Goal: Complete application form

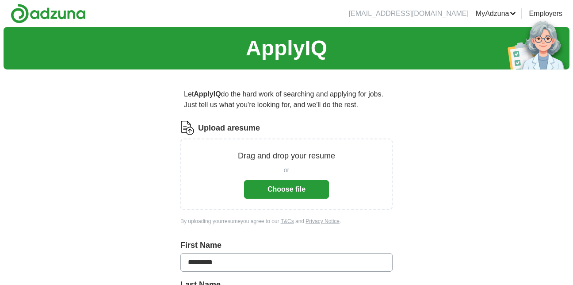
click at [301, 183] on button "Choose file" at bounding box center [286, 189] width 85 height 19
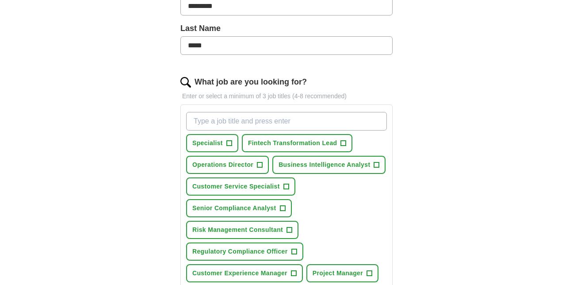
scroll to position [265, 0]
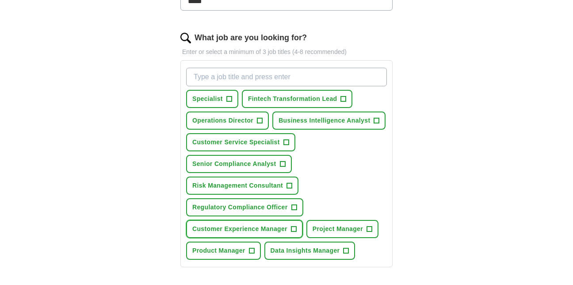
click at [292, 227] on span "+" at bounding box center [293, 228] width 5 height 7
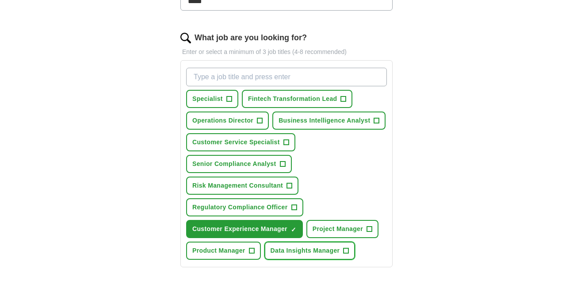
click at [346, 251] on span "+" at bounding box center [345, 250] width 5 height 7
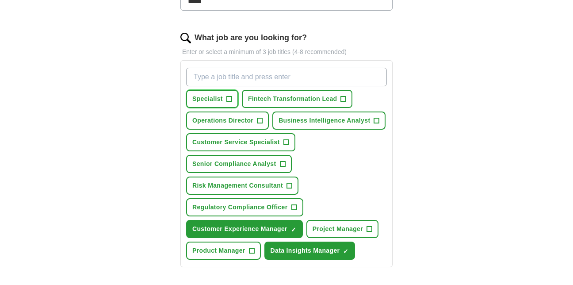
click at [224, 99] on button "Specialist +" at bounding box center [212, 99] width 52 height 18
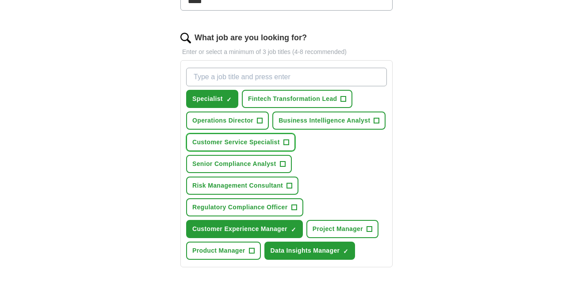
click at [285, 139] on span "+" at bounding box center [285, 142] width 5 height 7
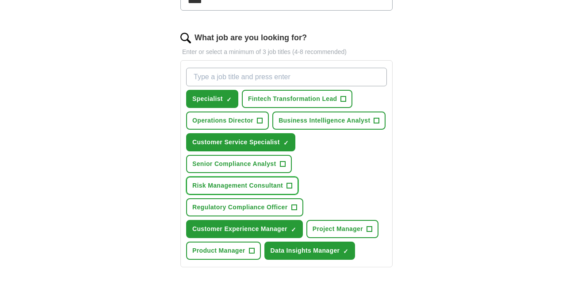
click at [290, 186] on span "+" at bounding box center [289, 185] width 5 height 7
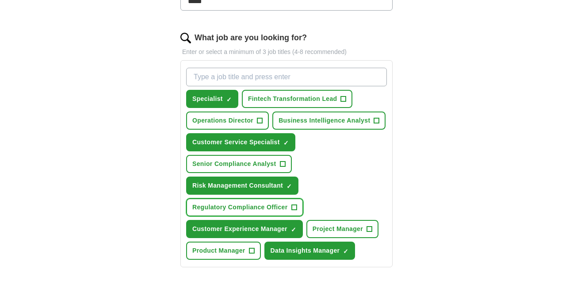
click at [290, 209] on button "Regulatory Compliance Officer +" at bounding box center [244, 207] width 117 height 18
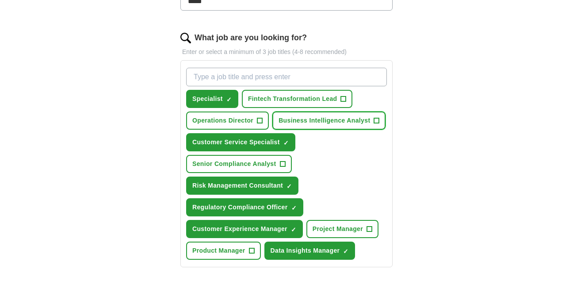
click at [381, 121] on button "Business Intelligence Analyst +" at bounding box center [328, 120] width 113 height 18
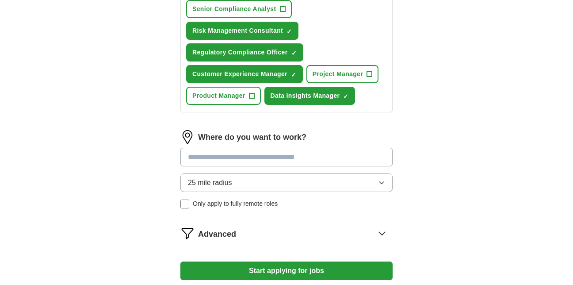
scroll to position [442, 0]
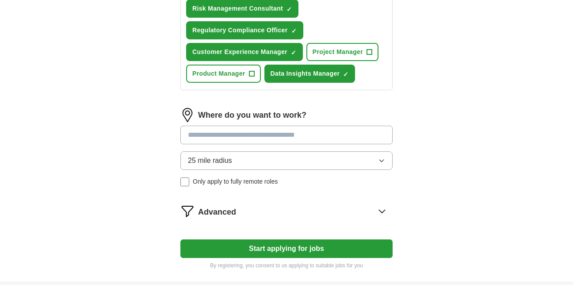
click at [306, 132] on input at bounding box center [286, 134] width 212 height 19
type input "******"
click at [182, 182] on div "25 mile radius Only apply to fully remote roles" at bounding box center [286, 168] width 212 height 35
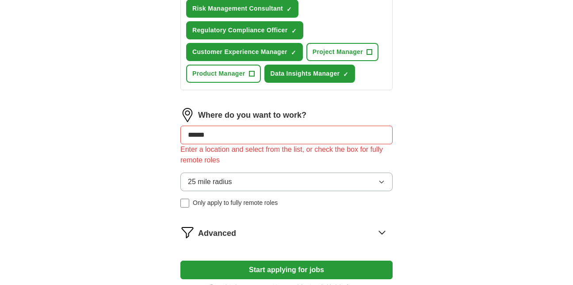
drag, startPoint x: 213, startPoint y: 140, endPoint x: 161, endPoint y: 141, distance: 52.6
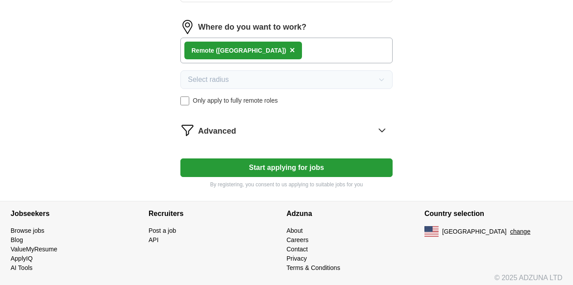
scroll to position [530, 0]
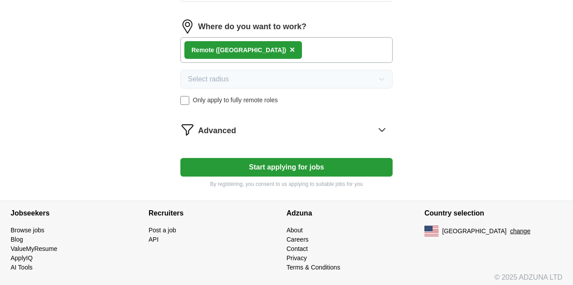
click at [380, 128] on icon at bounding box center [382, 129] width 14 height 14
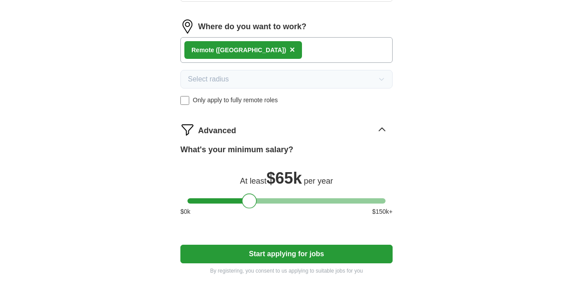
drag, startPoint x: 195, startPoint y: 201, endPoint x: 250, endPoint y: 207, distance: 55.0
click at [250, 207] on div at bounding box center [249, 200] width 15 height 15
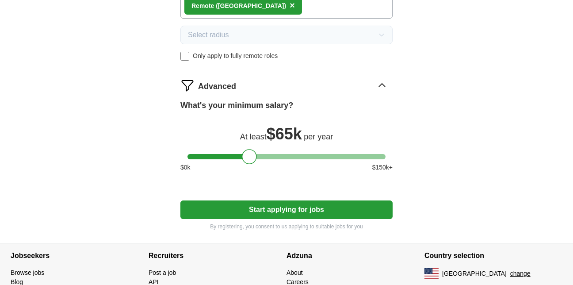
click at [269, 206] on button "Start applying for jobs" at bounding box center [286, 209] width 212 height 19
select select "**"
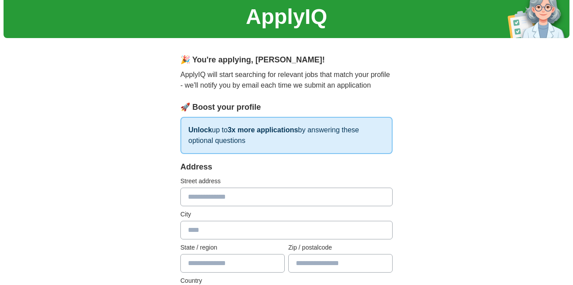
scroll to position [44, 0]
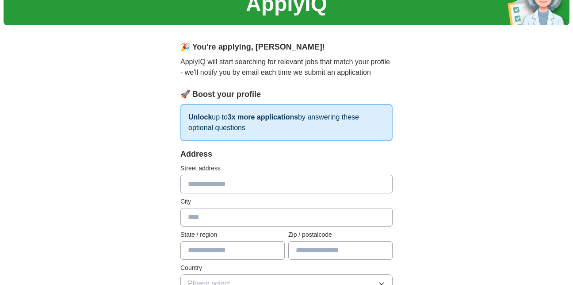
click at [253, 181] on input "text" at bounding box center [286, 184] width 212 height 19
type input "**********"
type input "*****"
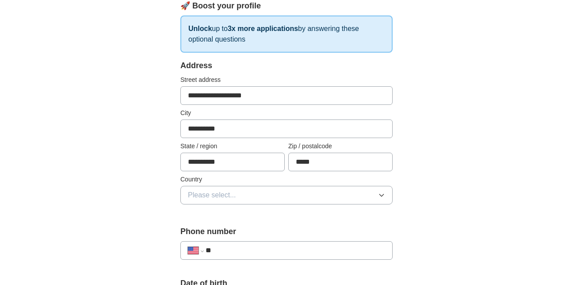
scroll to position [177, 0]
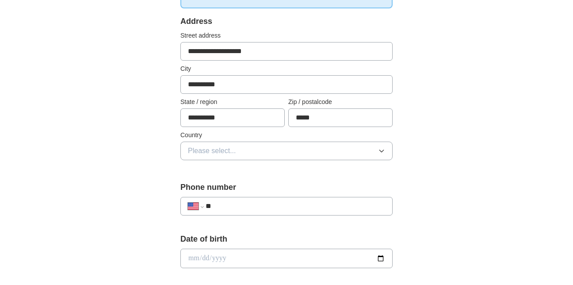
click at [367, 151] on button "Please select..." at bounding box center [286, 150] width 212 height 19
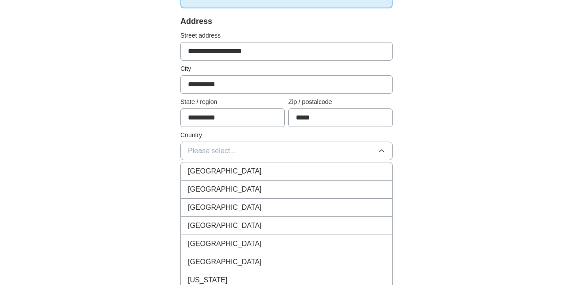
click at [230, 191] on span "[GEOGRAPHIC_DATA]" at bounding box center [225, 189] width 74 height 11
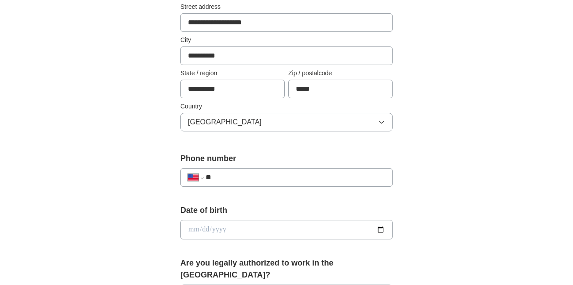
scroll to position [221, 0]
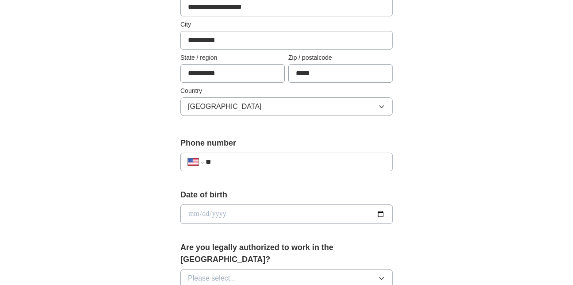
click at [257, 164] on input "**" at bounding box center [294, 161] width 179 height 11
type input "**********"
click at [261, 213] on input "date" at bounding box center [286, 213] width 212 height 19
click at [379, 212] on input "date" at bounding box center [286, 213] width 212 height 19
click at [231, 212] on input "date" at bounding box center [286, 213] width 212 height 19
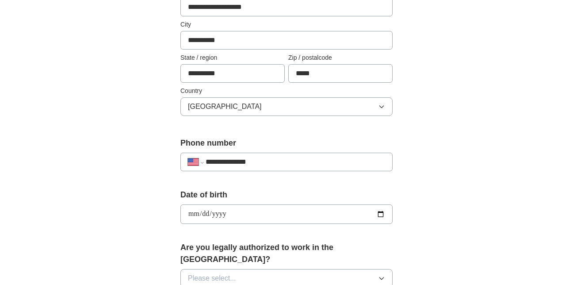
type input "**********"
click at [381, 274] on icon "button" at bounding box center [381, 277] width 7 height 7
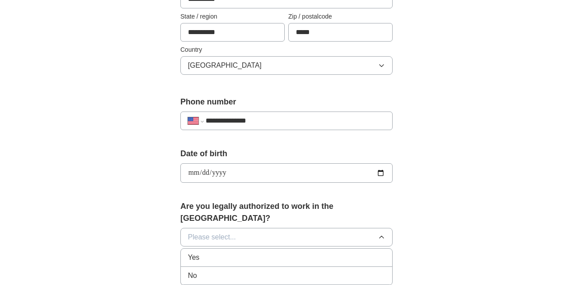
scroll to position [309, 0]
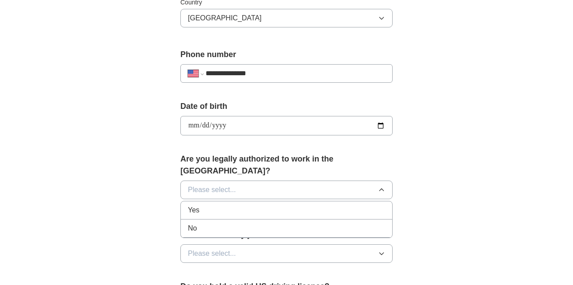
click at [197, 205] on span "Yes" at bounding box center [193, 210] width 11 height 11
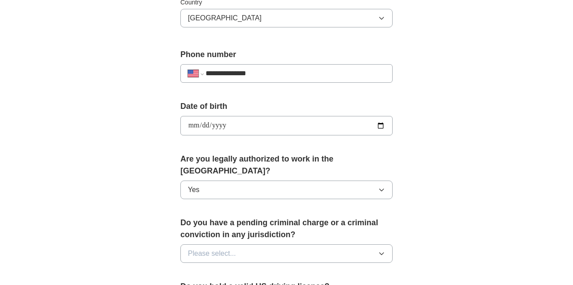
click at [261, 244] on button "Please select..." at bounding box center [286, 253] width 212 height 19
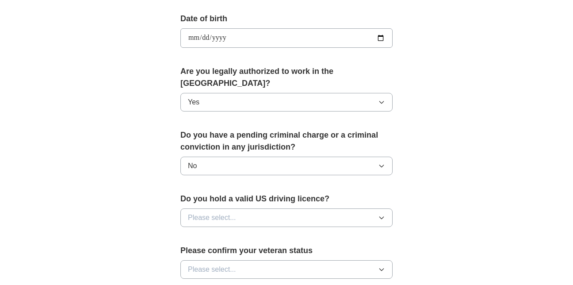
scroll to position [398, 0]
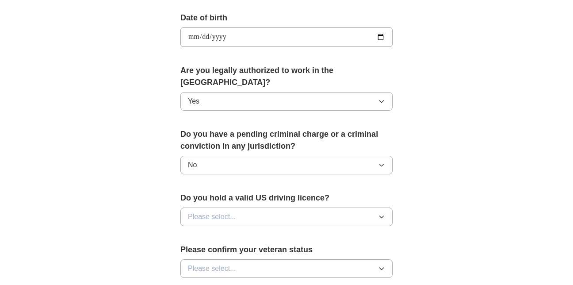
click at [235, 211] on span "Please select..." at bounding box center [212, 216] width 48 height 11
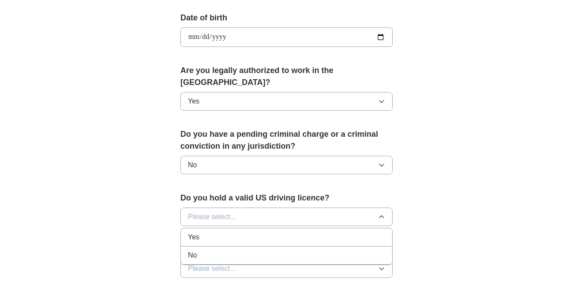
click at [199, 231] on span "Yes" at bounding box center [193, 236] width 11 height 11
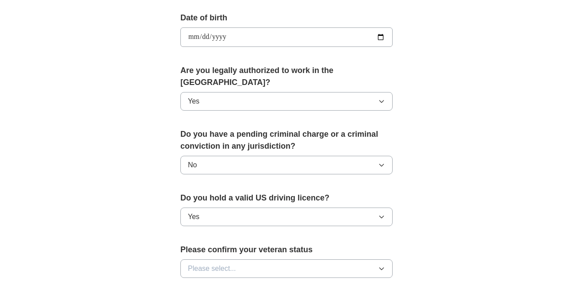
click at [276, 259] on button "Please select..." at bounding box center [286, 268] width 212 height 19
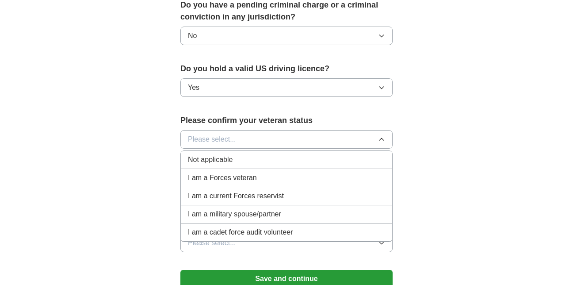
scroll to position [530, 0]
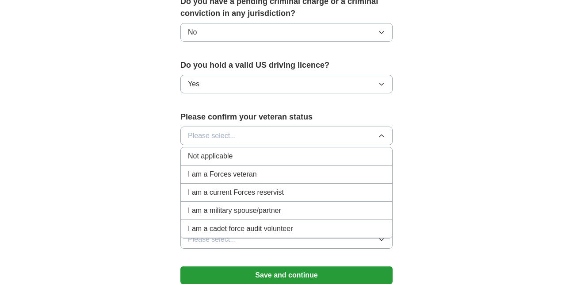
click at [224, 151] on span "Not applicable" at bounding box center [210, 156] width 45 height 11
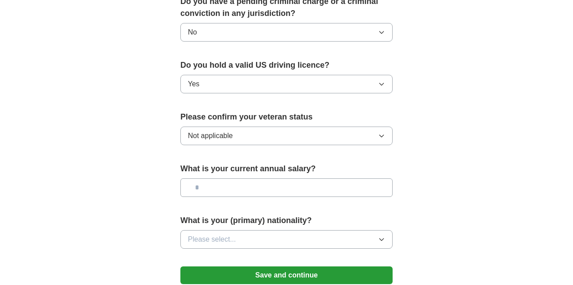
click at [293, 178] on input "text" at bounding box center [286, 187] width 212 height 19
type input "**"
click at [317, 230] on button "Please select..." at bounding box center [286, 239] width 212 height 19
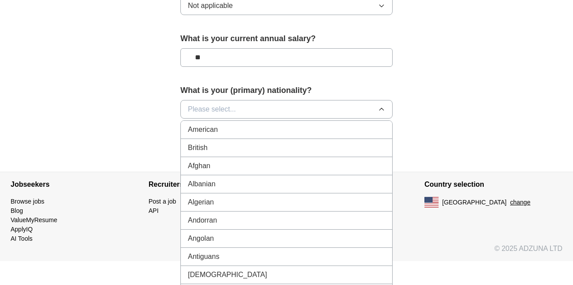
scroll to position [660, 0]
click at [213, 124] on span "American" at bounding box center [203, 129] width 30 height 11
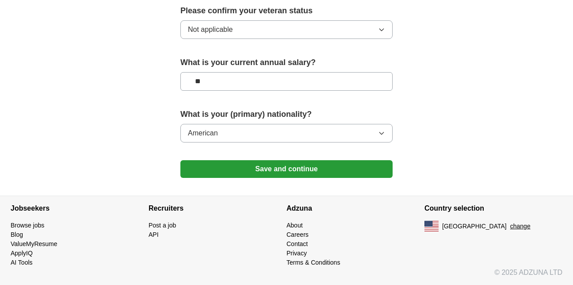
scroll to position [624, 0]
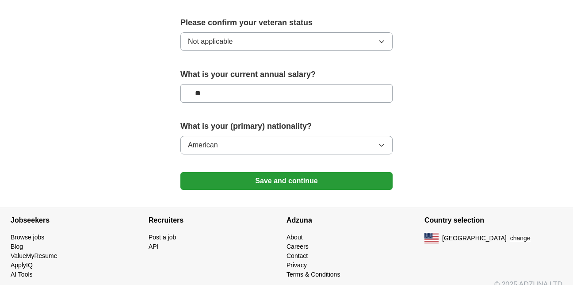
click at [301, 172] on button "Save and continue" at bounding box center [286, 181] width 212 height 18
